Goal: Task Accomplishment & Management: Manage account settings

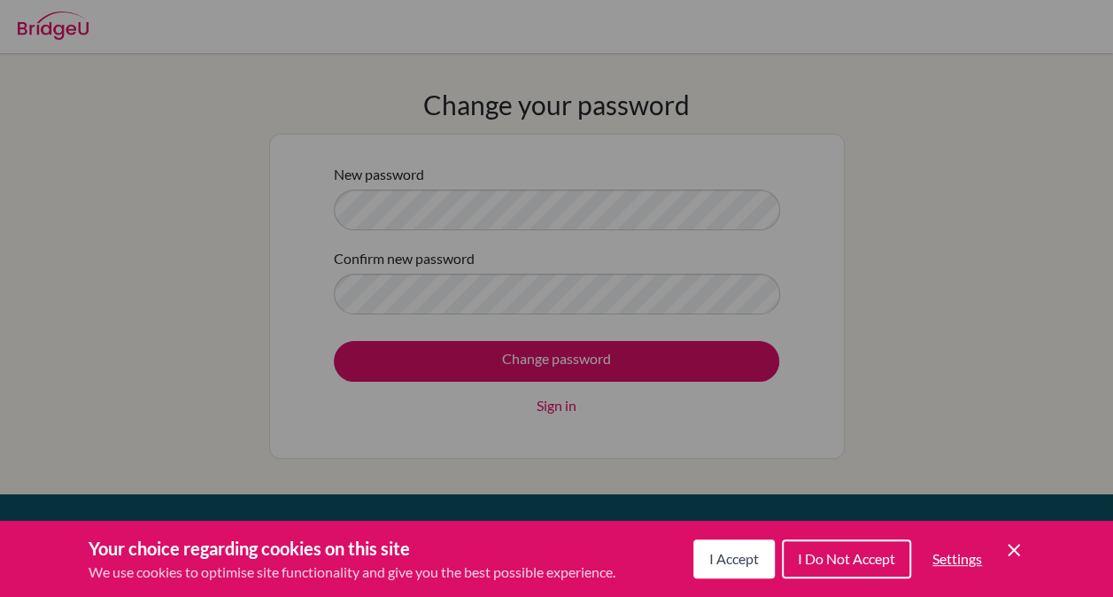
click at [732, 540] on button "I Accept" at bounding box center [733, 558] width 81 height 39
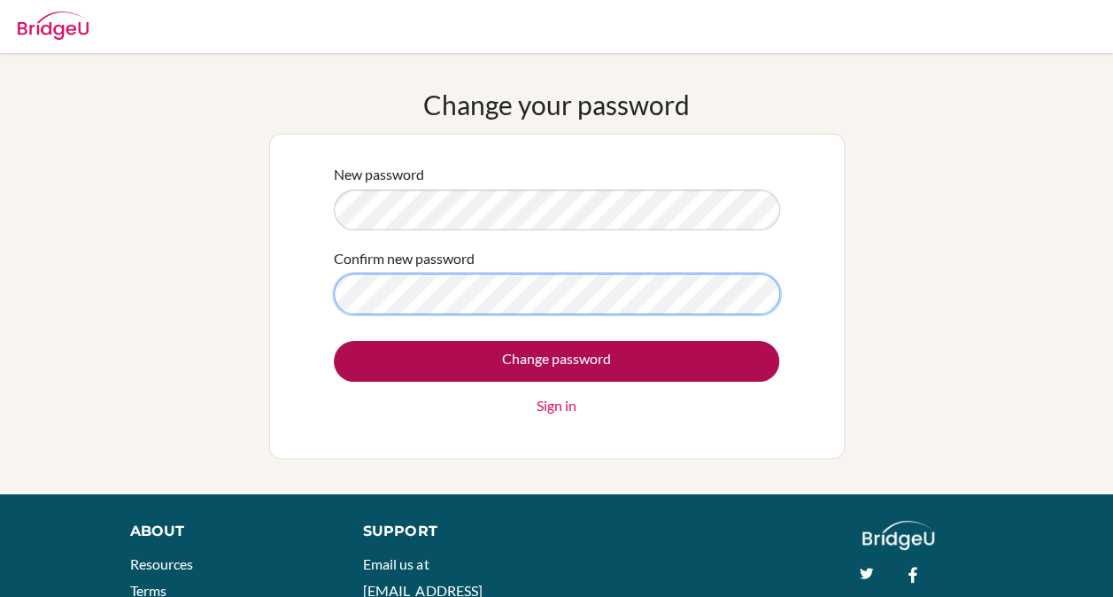
click at [693, 375] on form "New password Confirm new password Change password Sign in" at bounding box center [556, 290] width 445 height 252
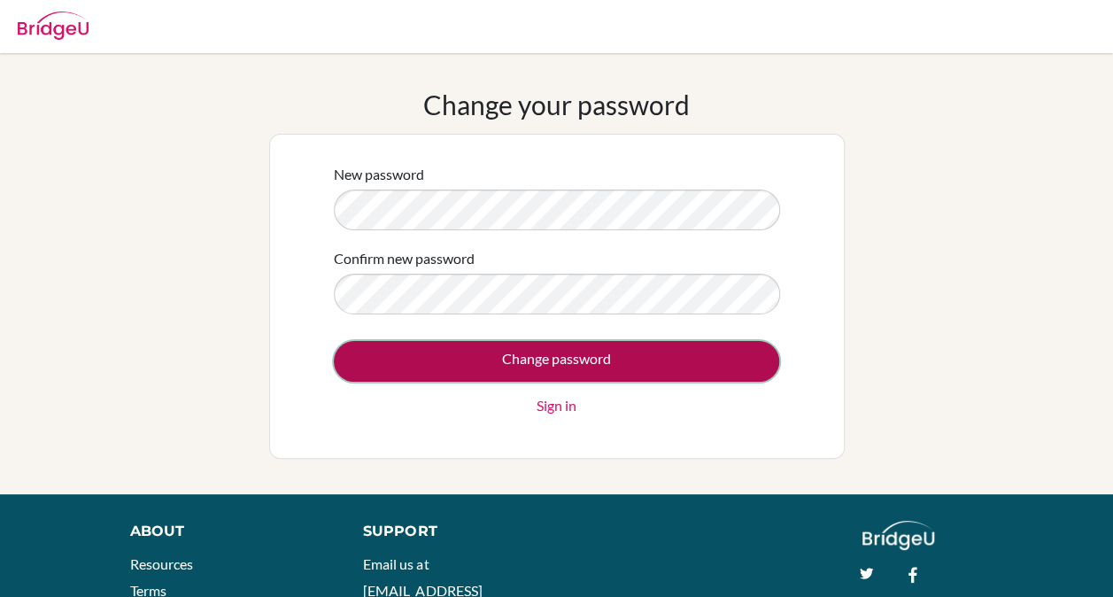
click at [693, 375] on input "Change password" at bounding box center [556, 361] width 445 height 41
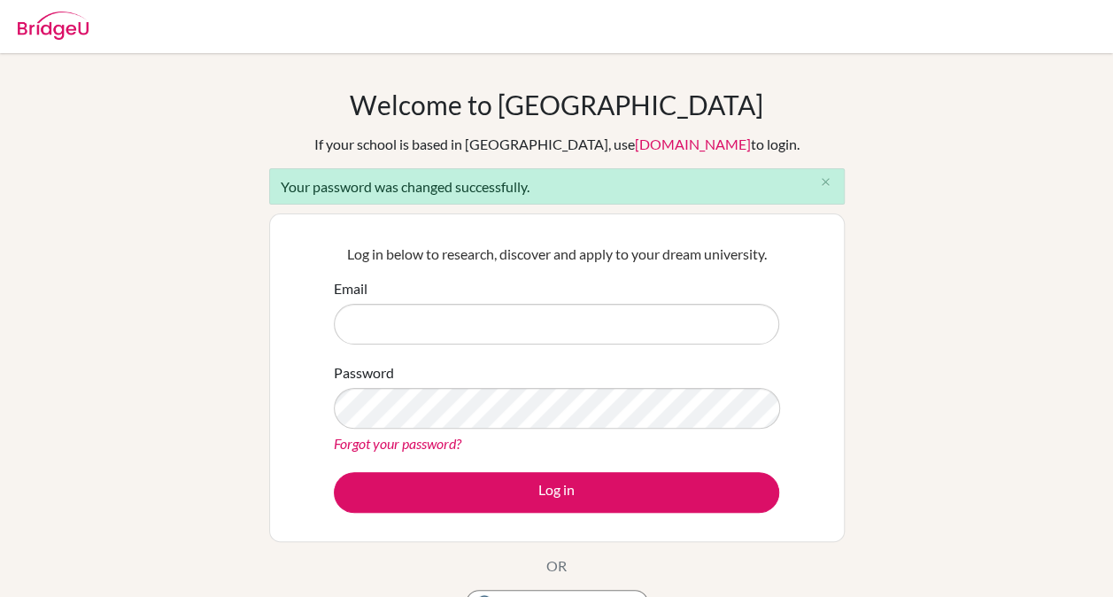
click at [551, 343] on form "Email Password Forgot your password? Log in" at bounding box center [556, 395] width 445 height 235
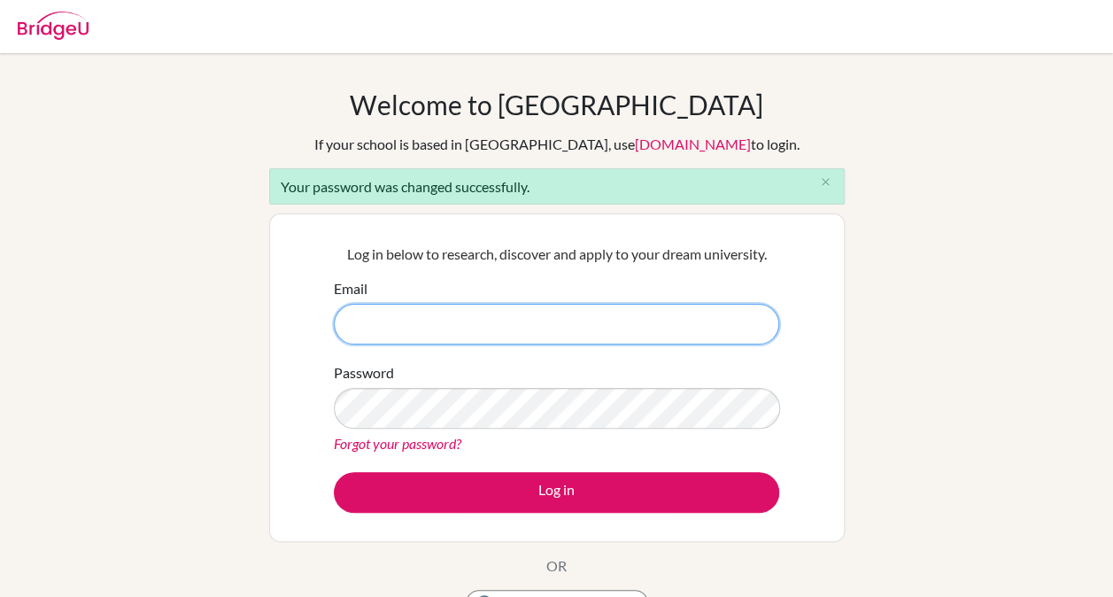
click at [551, 341] on input "Email" at bounding box center [556, 324] width 445 height 41
type input "[EMAIL_ADDRESS][DOMAIN_NAME]"
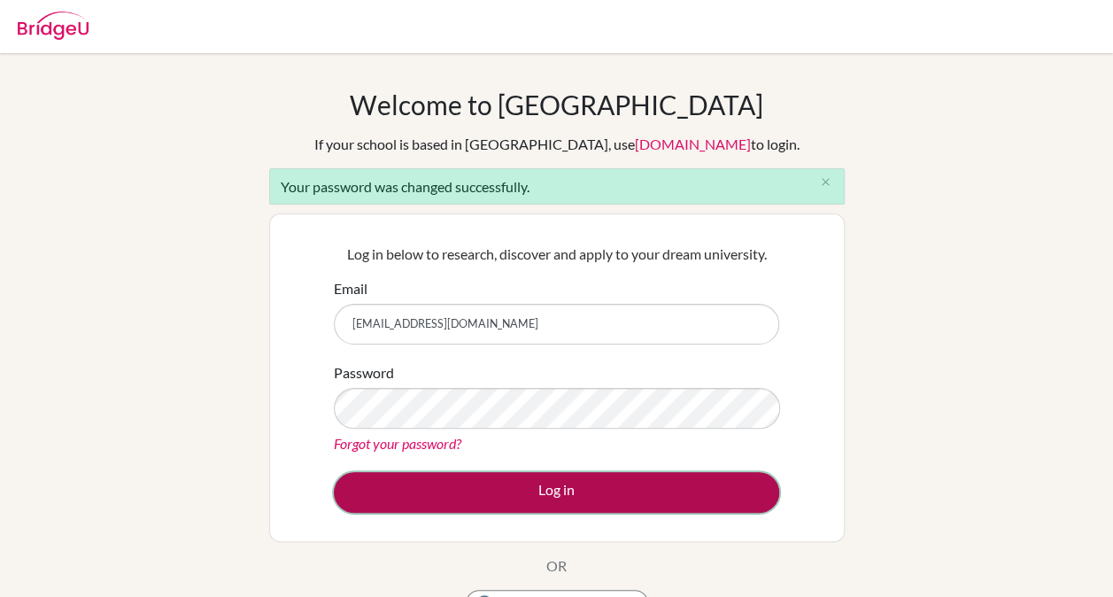
click at [574, 501] on button "Log in" at bounding box center [556, 492] width 445 height 41
